Goal: Task Accomplishment & Management: Complete application form

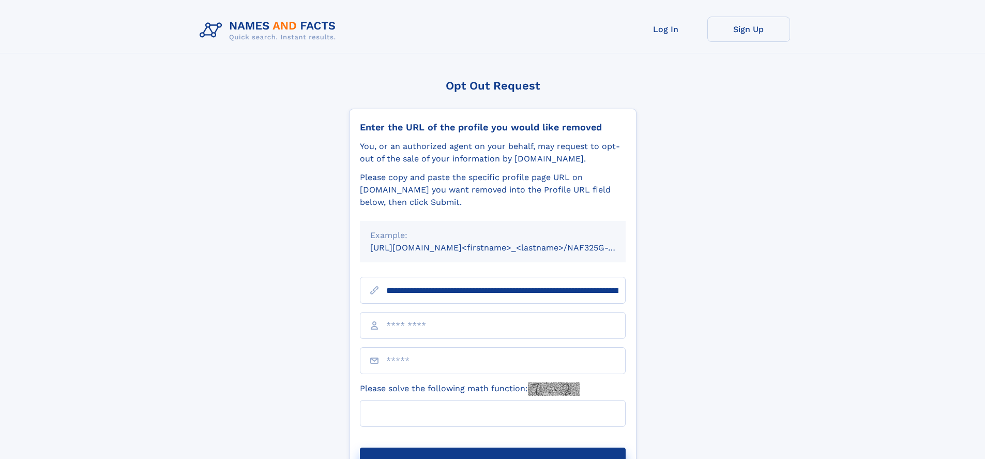
type input "**********"
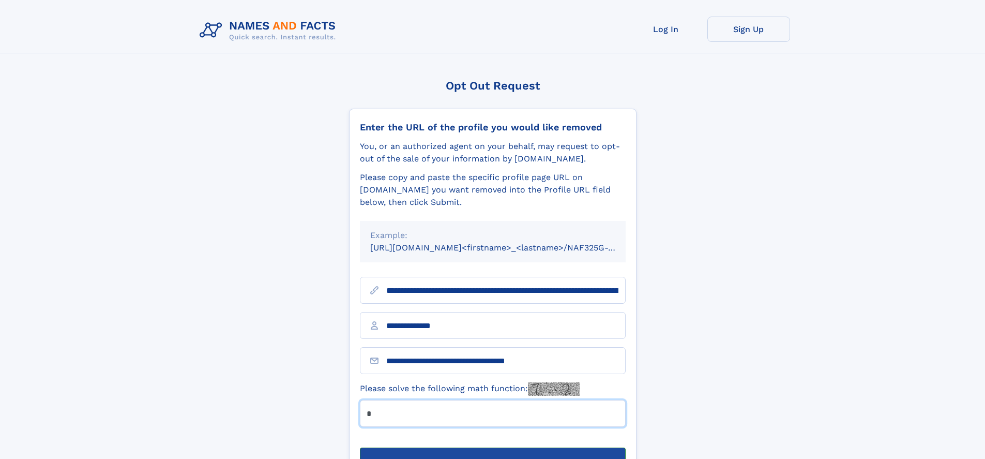
type input "*"
click at [492, 447] on button "Submit Opt Out Request" at bounding box center [493, 463] width 266 height 33
